Goal: Navigation & Orientation: Find specific page/section

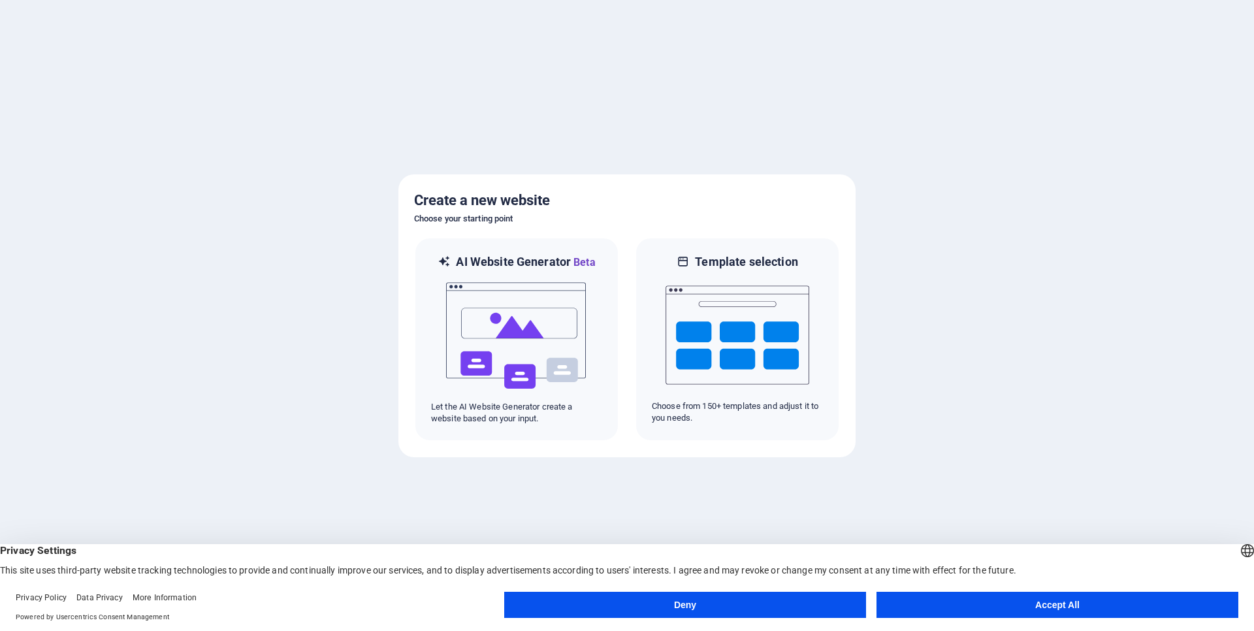
click at [1077, 603] on button "Accept All" at bounding box center [1057, 605] width 362 height 26
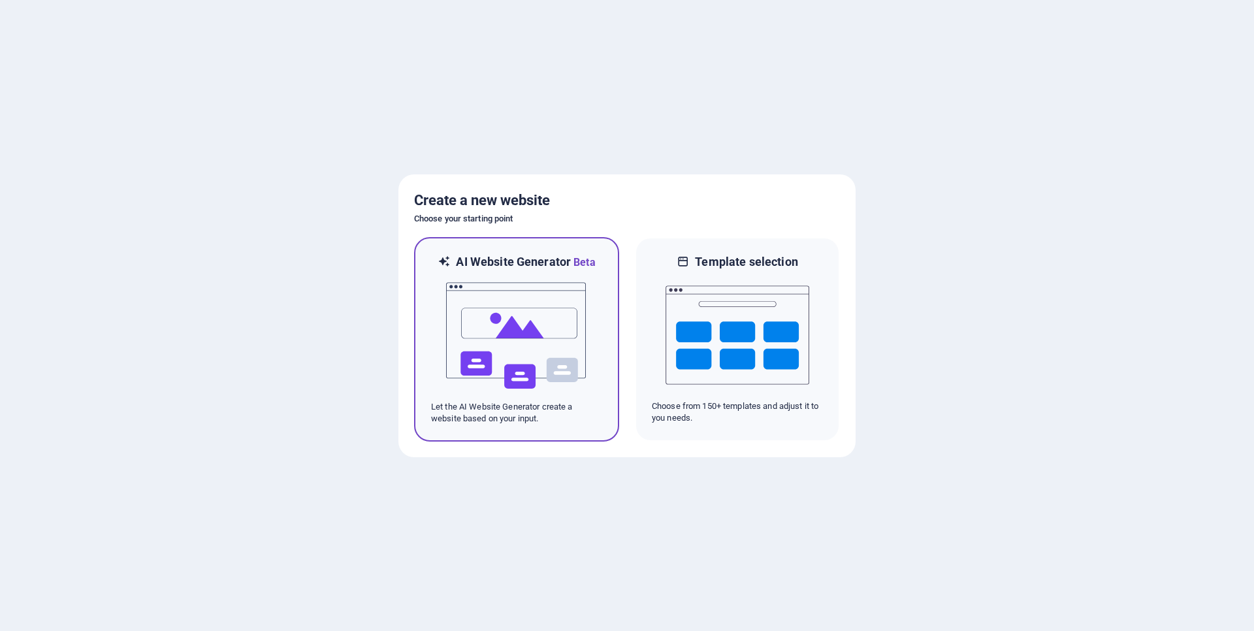
click at [555, 348] on img at bounding box center [517, 335] width 144 height 131
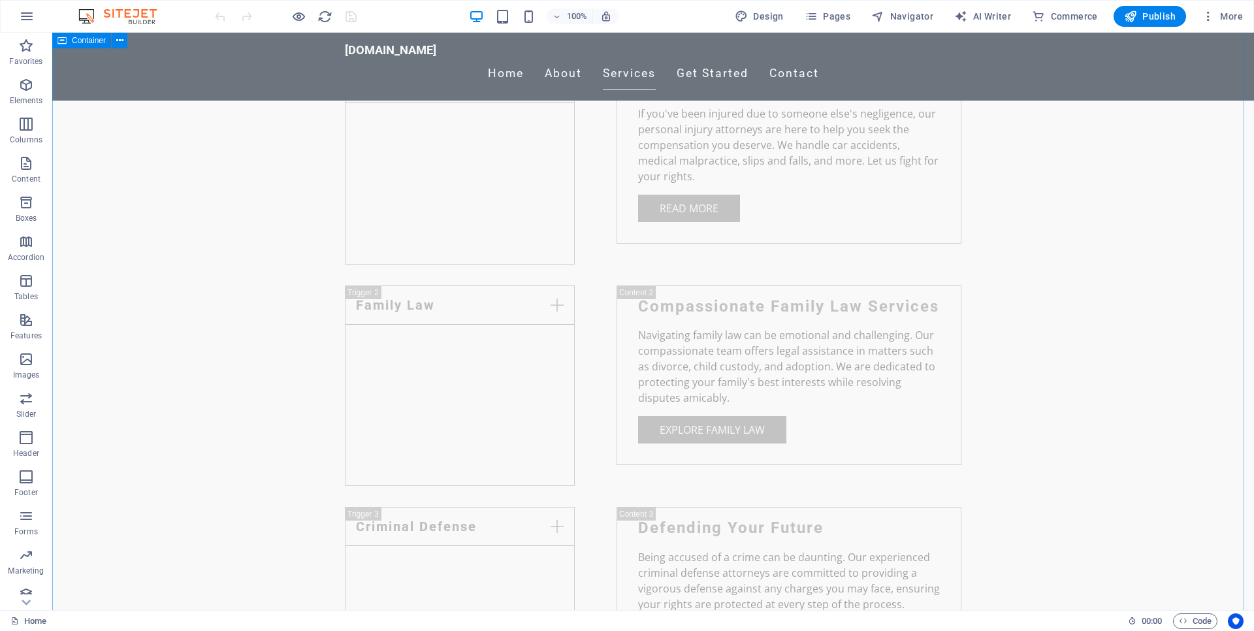
scroll to position [1444, 0]
